Goal: Check status: Check status

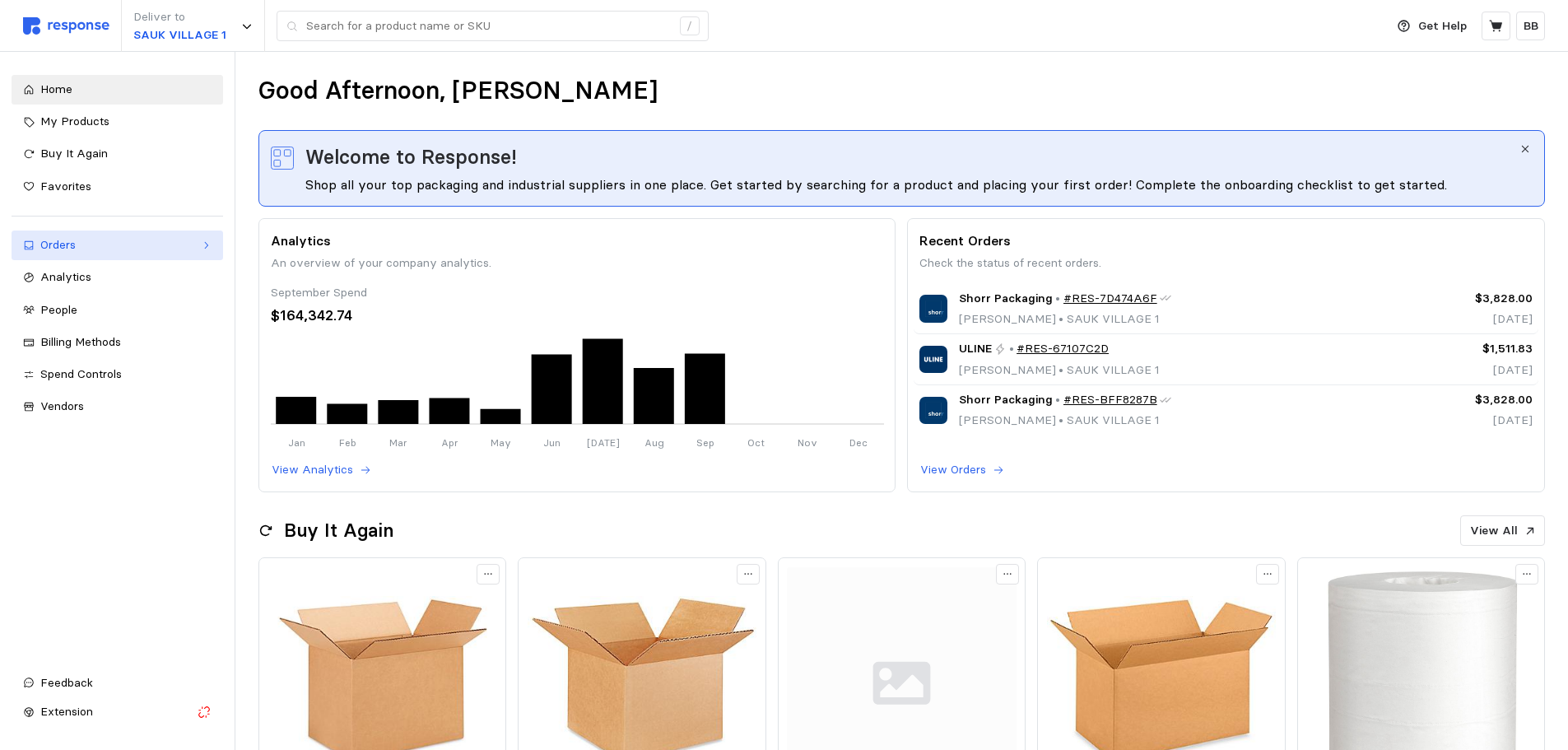
click at [99, 243] on div "Orders" at bounding box center [117, 245] width 154 height 18
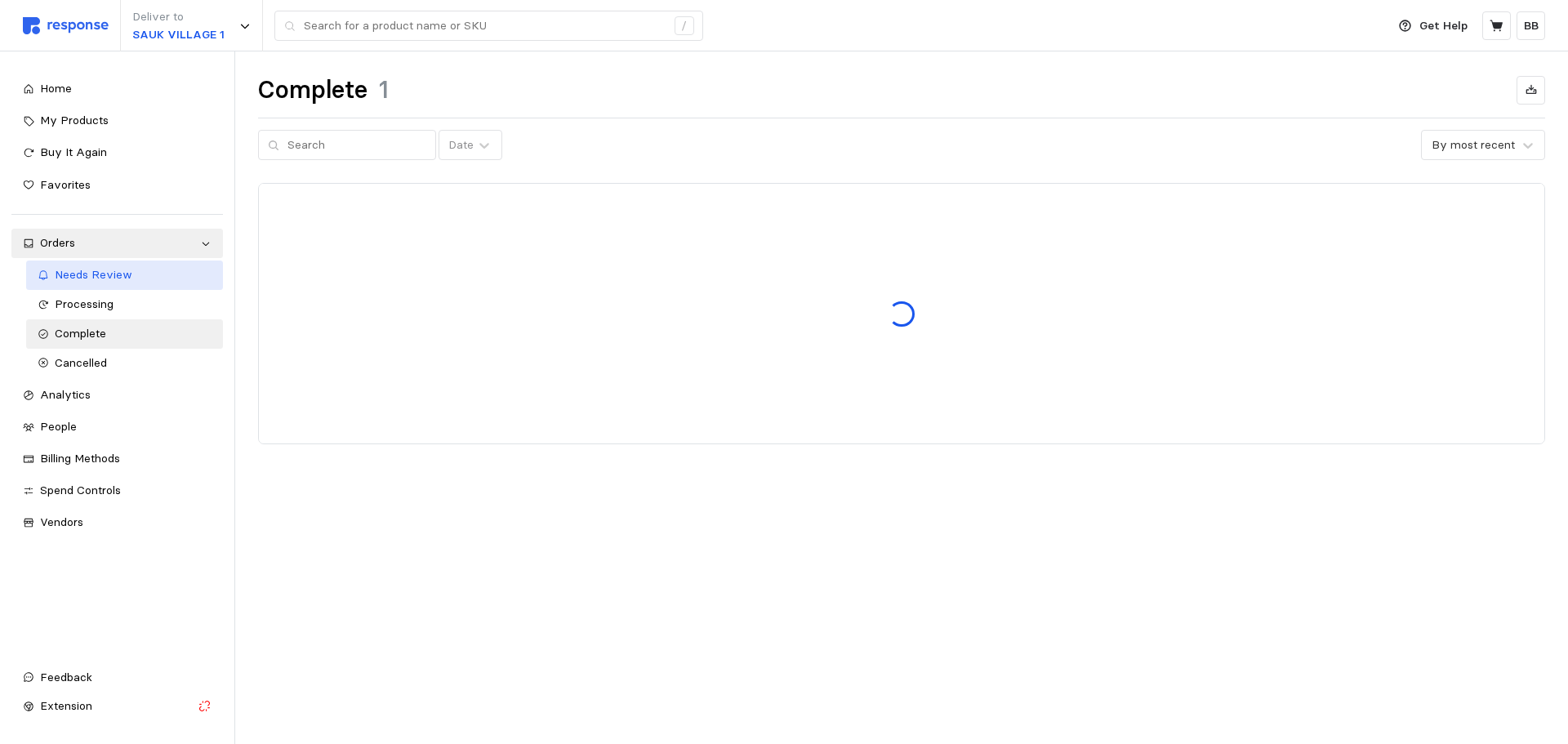
click at [100, 275] on span "Needs Review" at bounding box center [93, 274] width 78 height 14
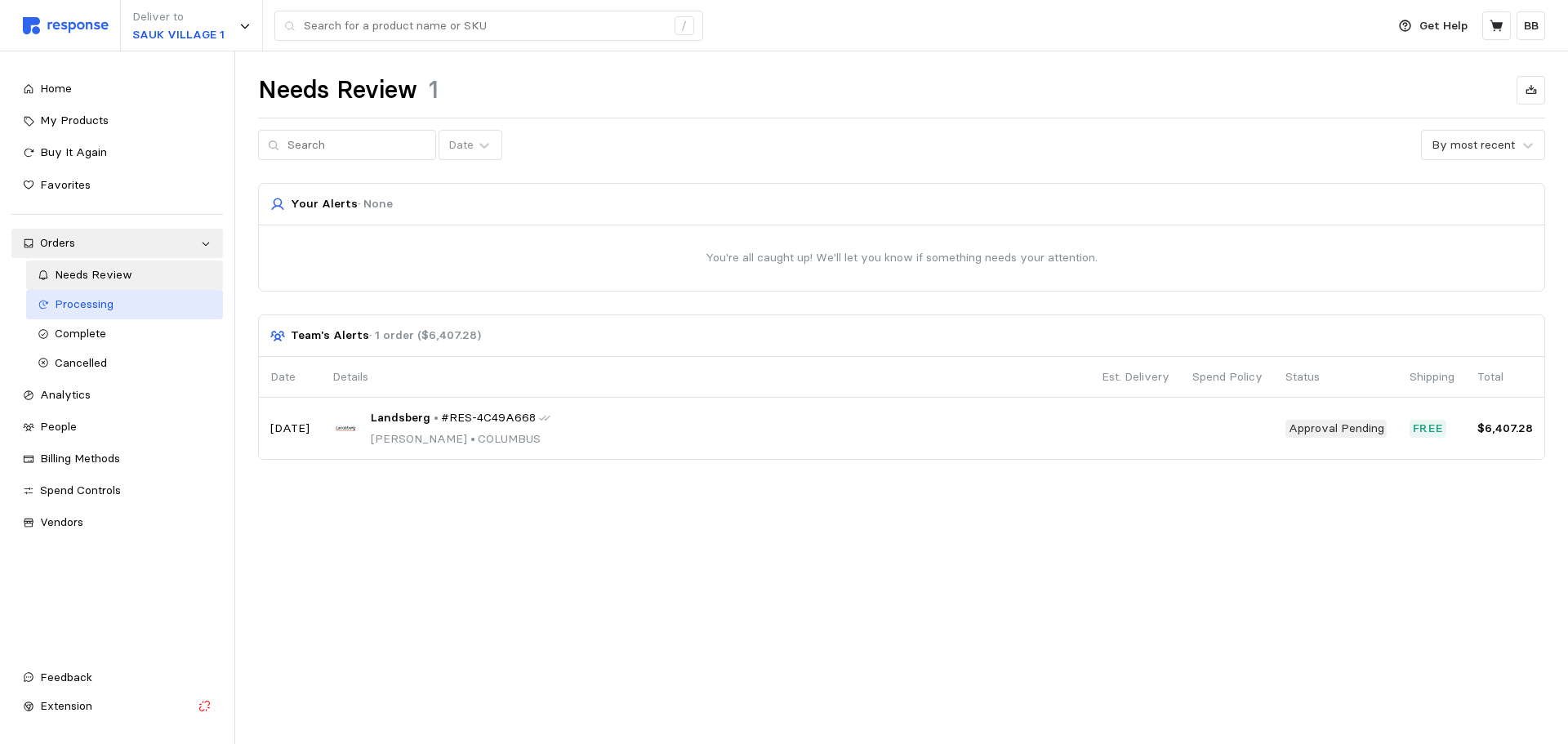
click at [96, 306] on span "Processing" at bounding box center [83, 303] width 59 height 14
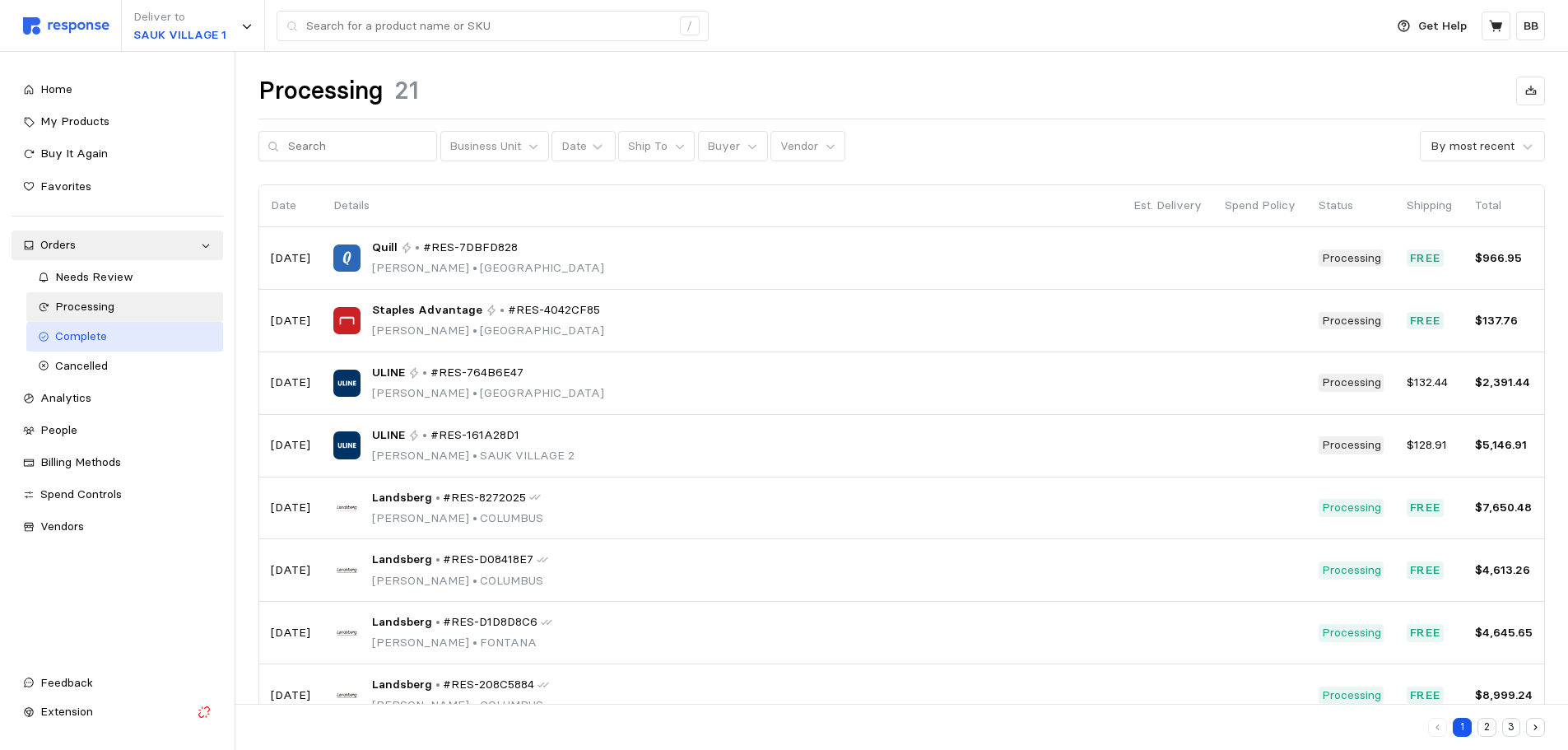
click at [95, 333] on span "Complete" at bounding box center [80, 336] width 52 height 15
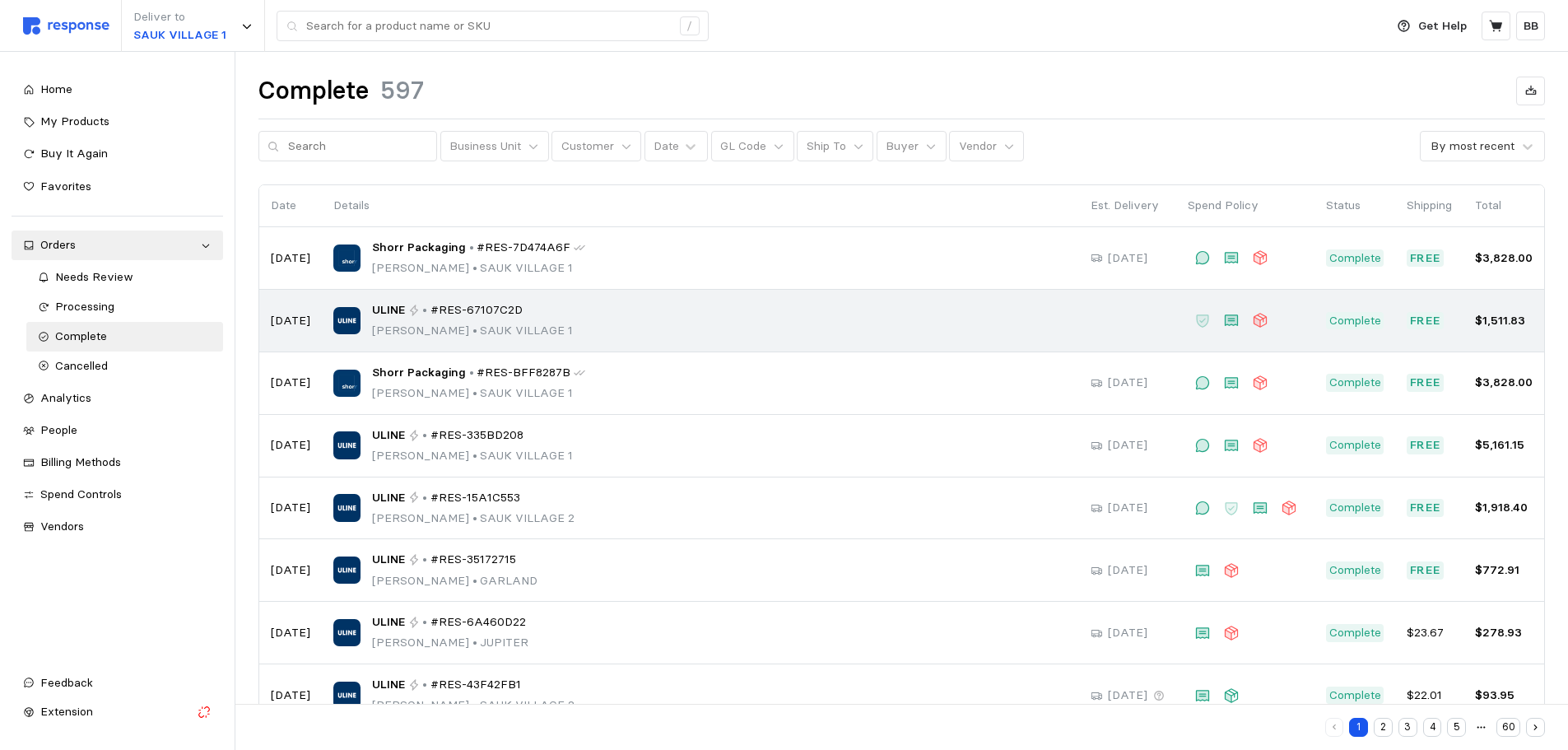
click at [718, 337] on div "ULINE • #RES-67107C2D [PERSON_NAME] • [GEOGRAPHIC_DATA] 1" at bounding box center [700, 320] width 735 height 38
